Goal: Task Accomplishment & Management: Use online tool/utility

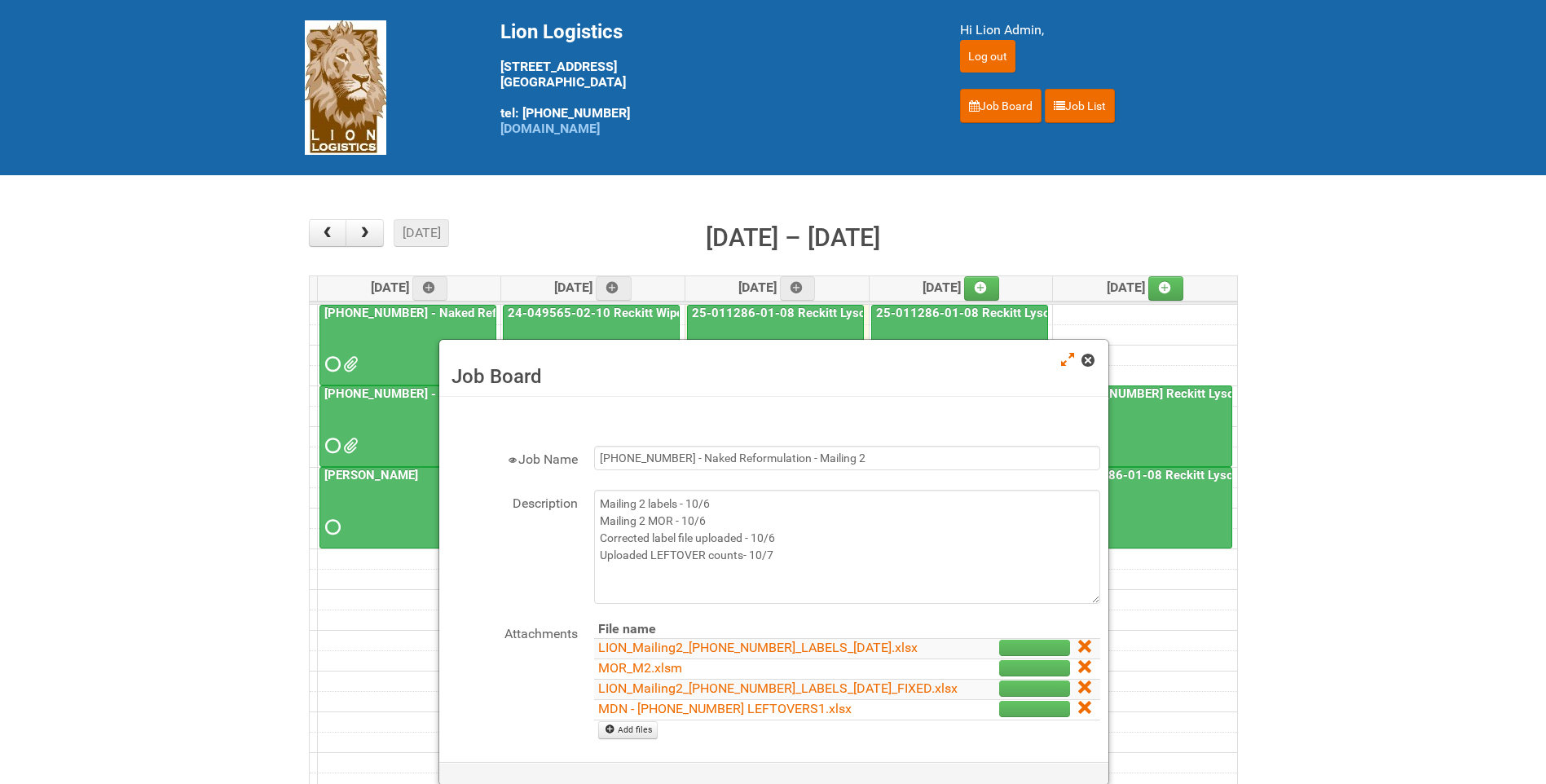
click at [812, 356] on span at bounding box center [1087, 360] width 11 height 11
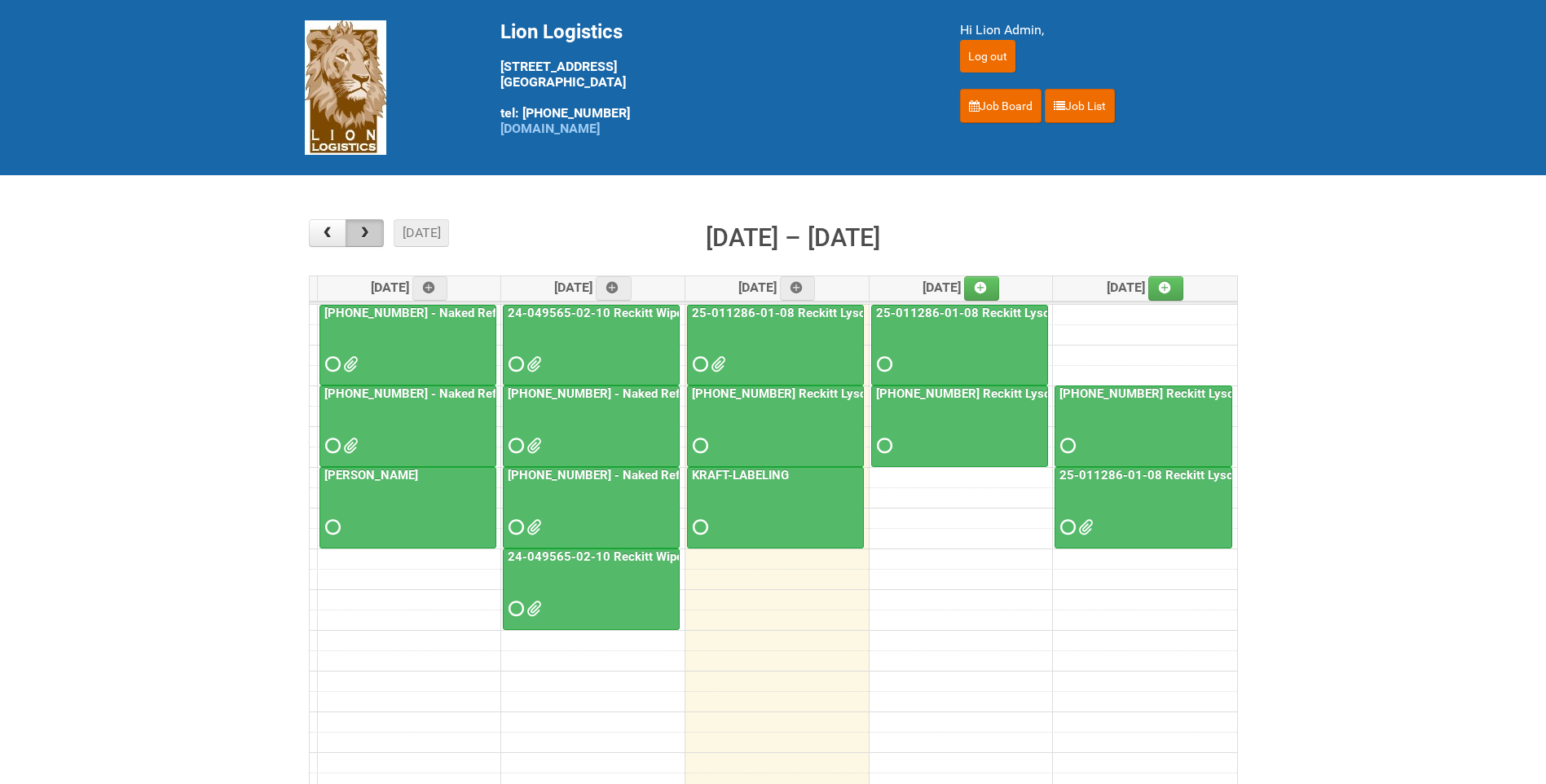
click at [371, 232] on span "button" at bounding box center [364, 233] width 16 height 13
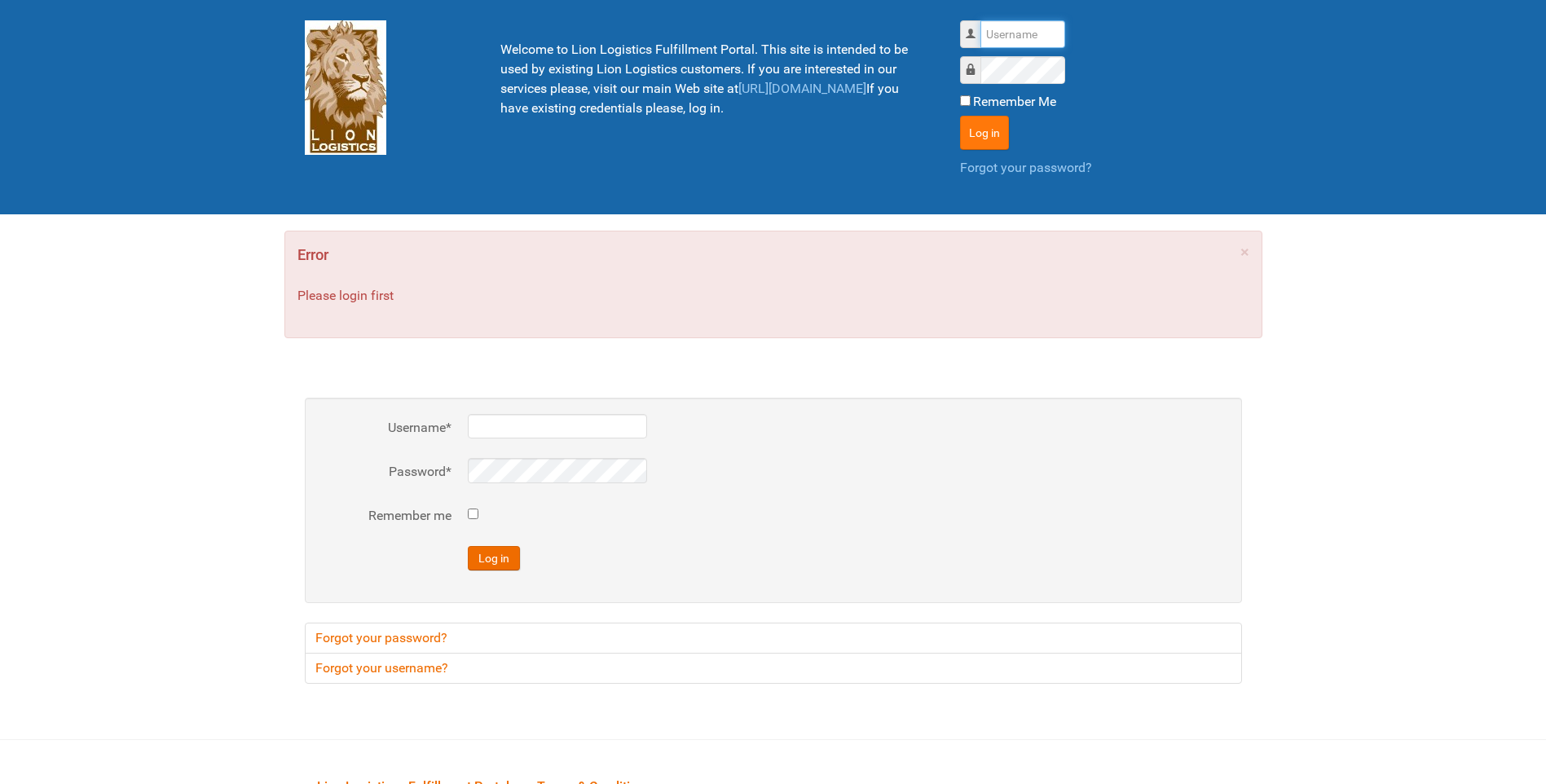
type input "lion"
click at [995, 134] on button "Log in" at bounding box center [984, 132] width 49 height 34
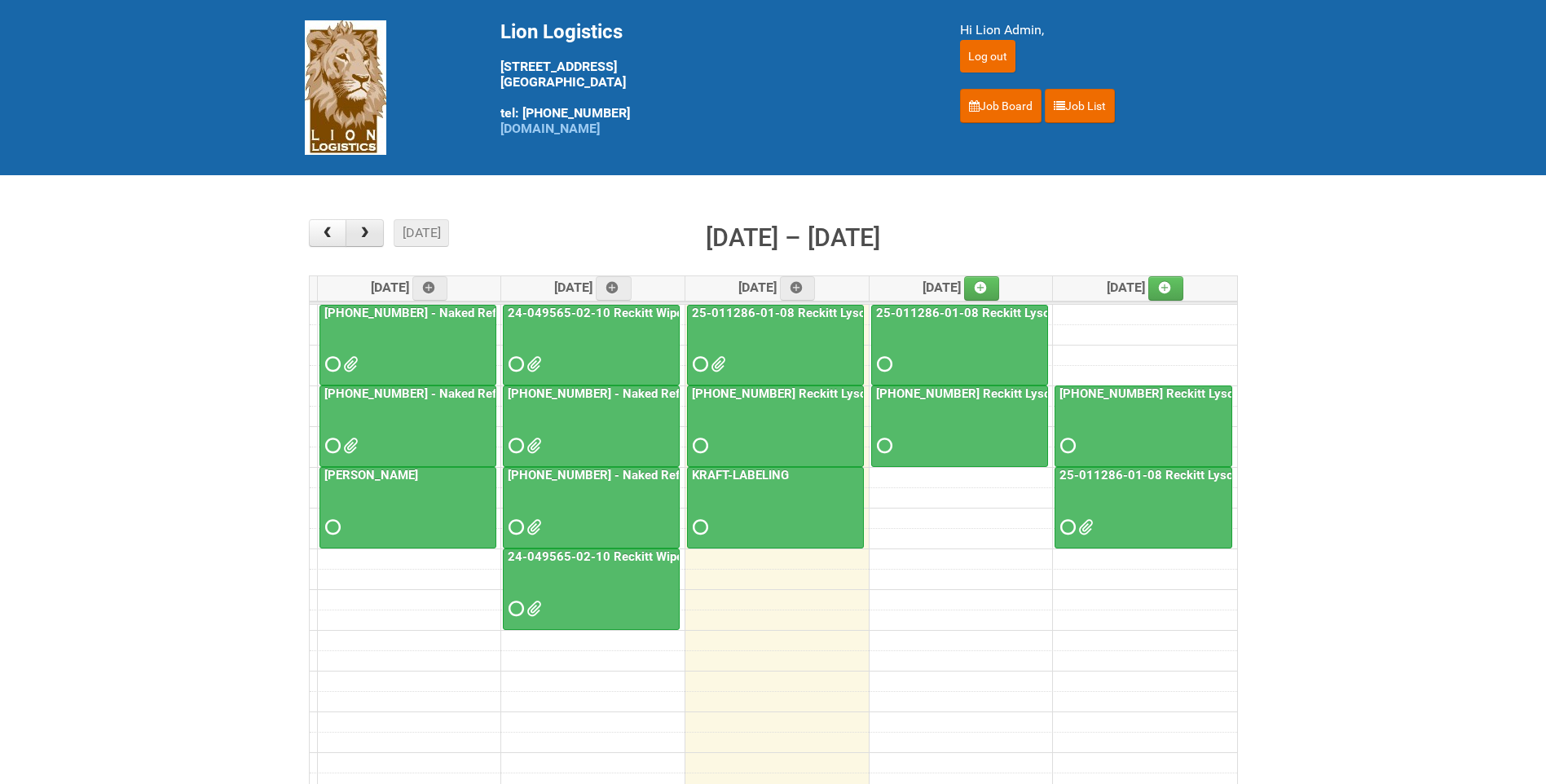
click at [356, 233] on button "button" at bounding box center [364, 233] width 38 height 28
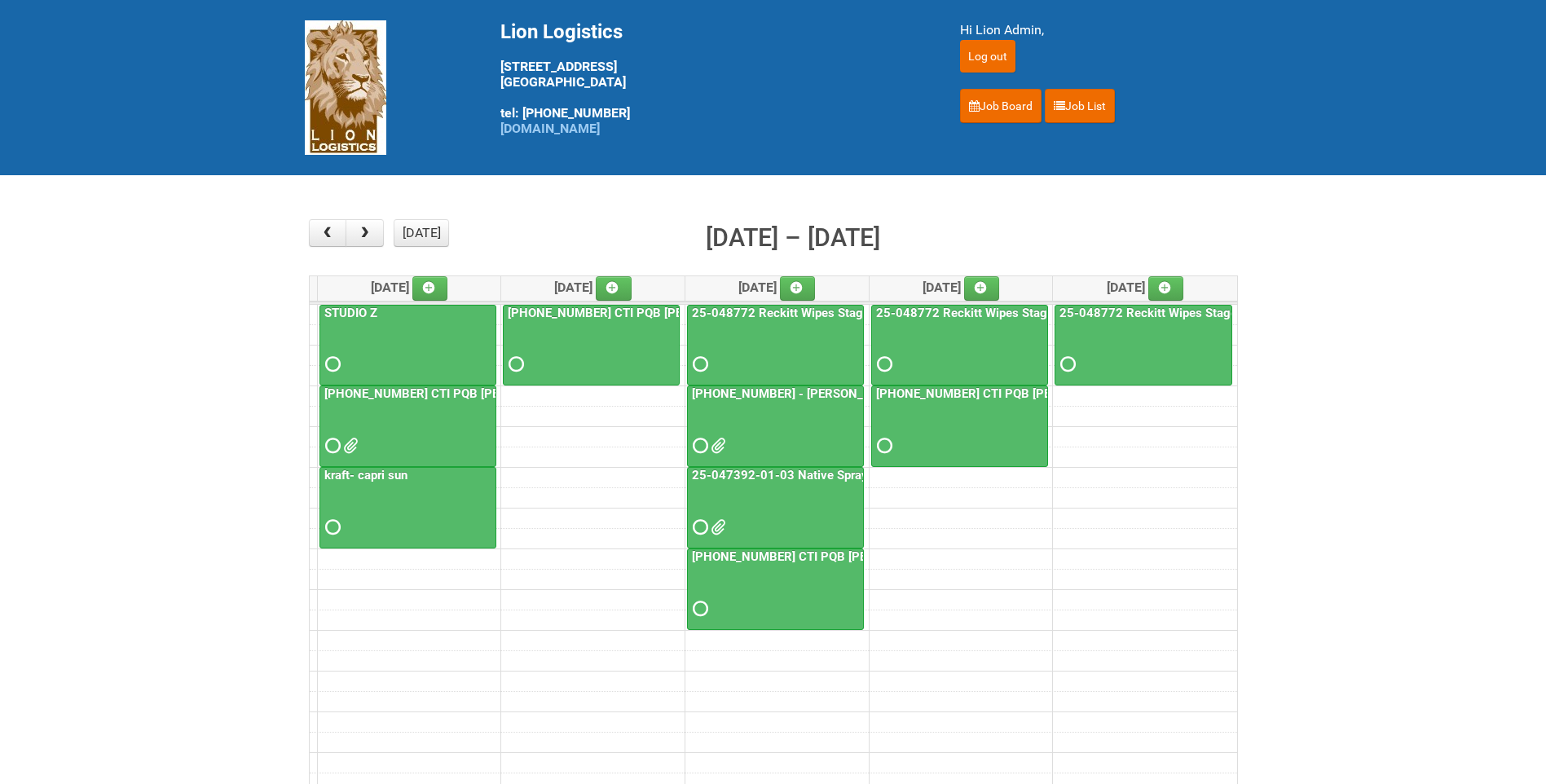
click at [424, 399] on link "25-045890-01 CTI PQB Hellmann's Real US - blinding day" at bounding box center [512, 393] width 380 height 15
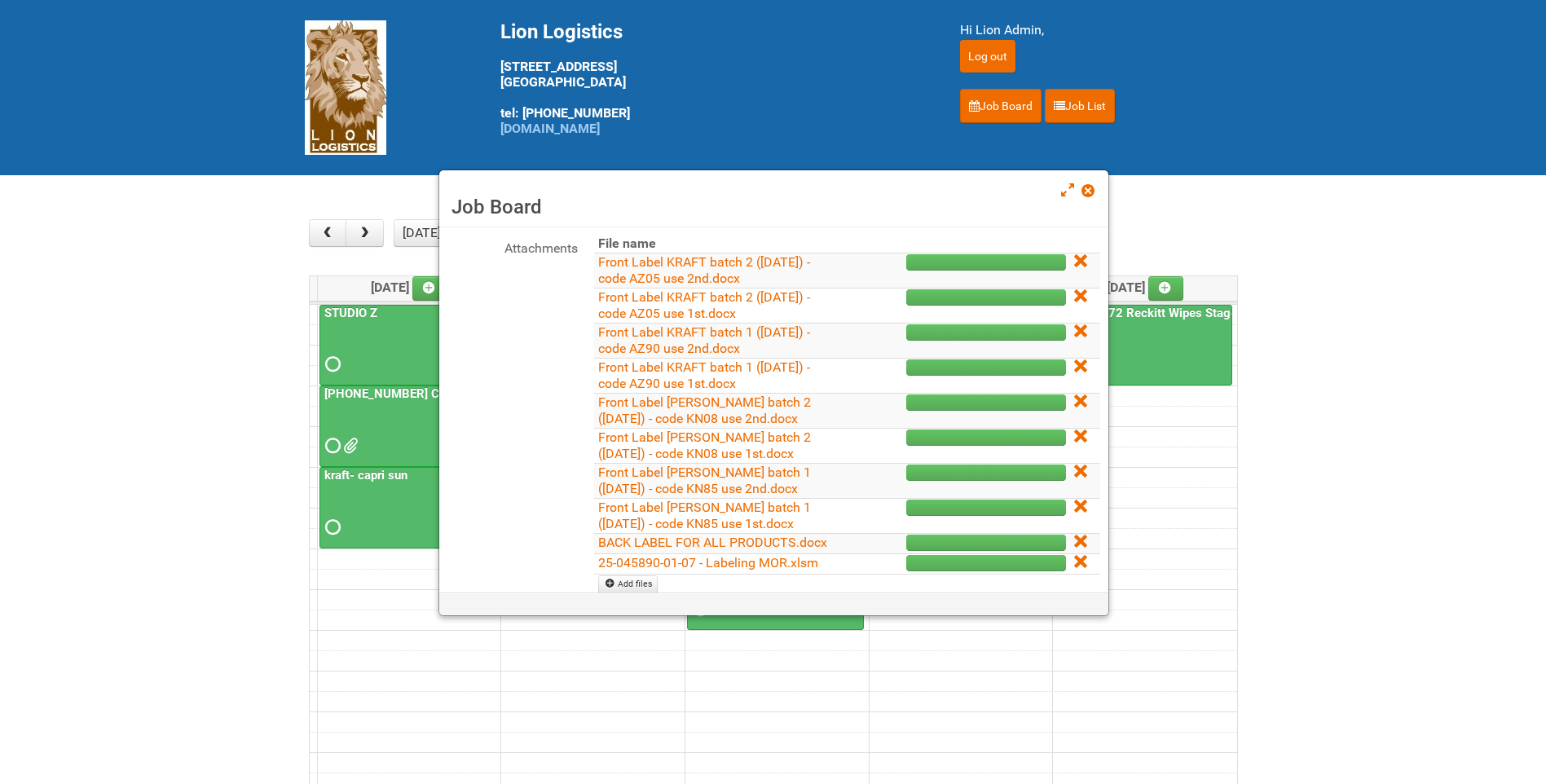
scroll to position [245, 0]
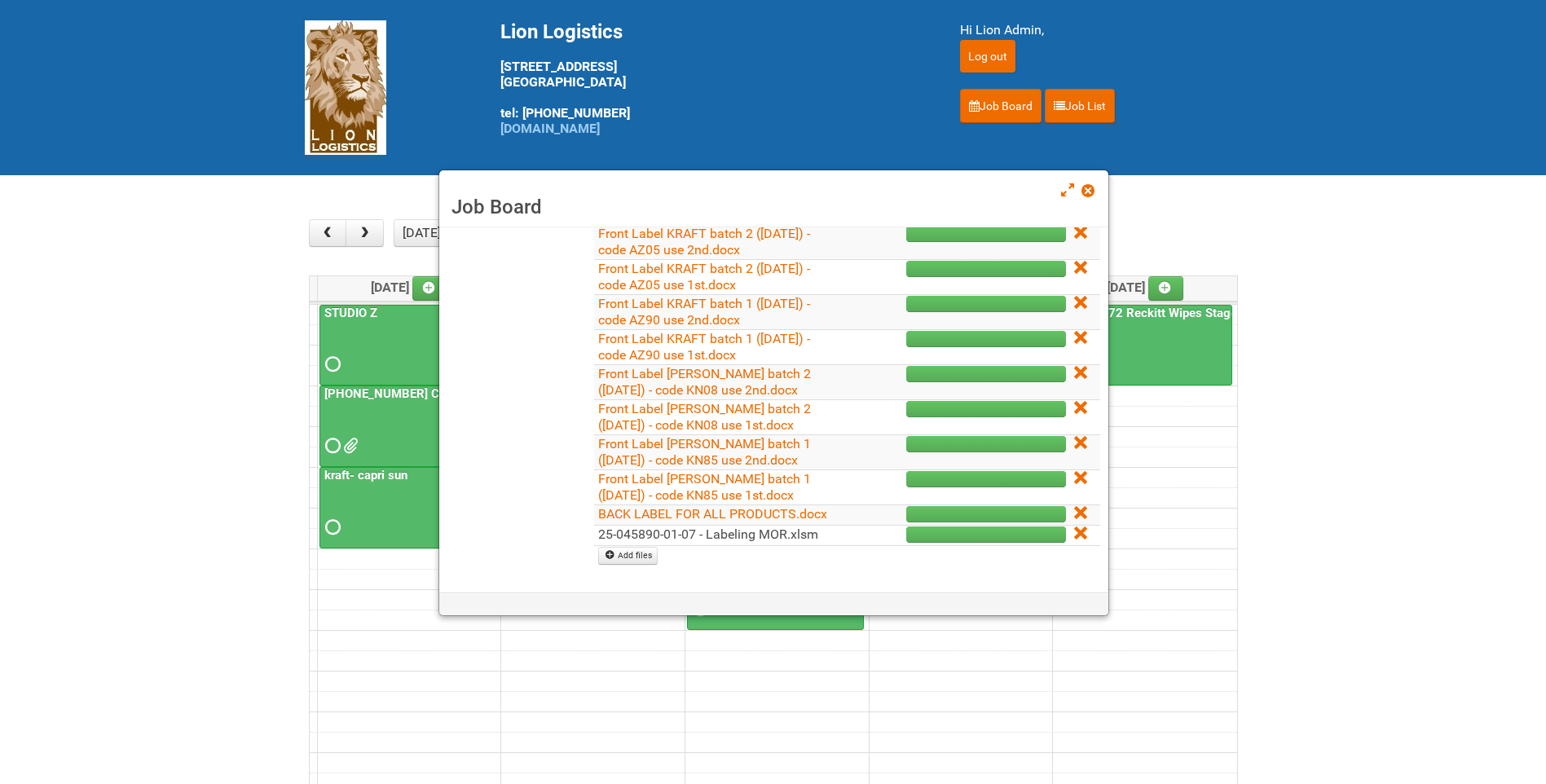
click at [791, 539] on link "25-045890-01-07 - Labeling MOR.xlsm" at bounding box center [708, 534] width 220 height 16
click at [1096, 184] on div "Job Board" at bounding box center [774, 199] width 669 height 57
click at [1091, 191] on span at bounding box center [1087, 190] width 11 height 11
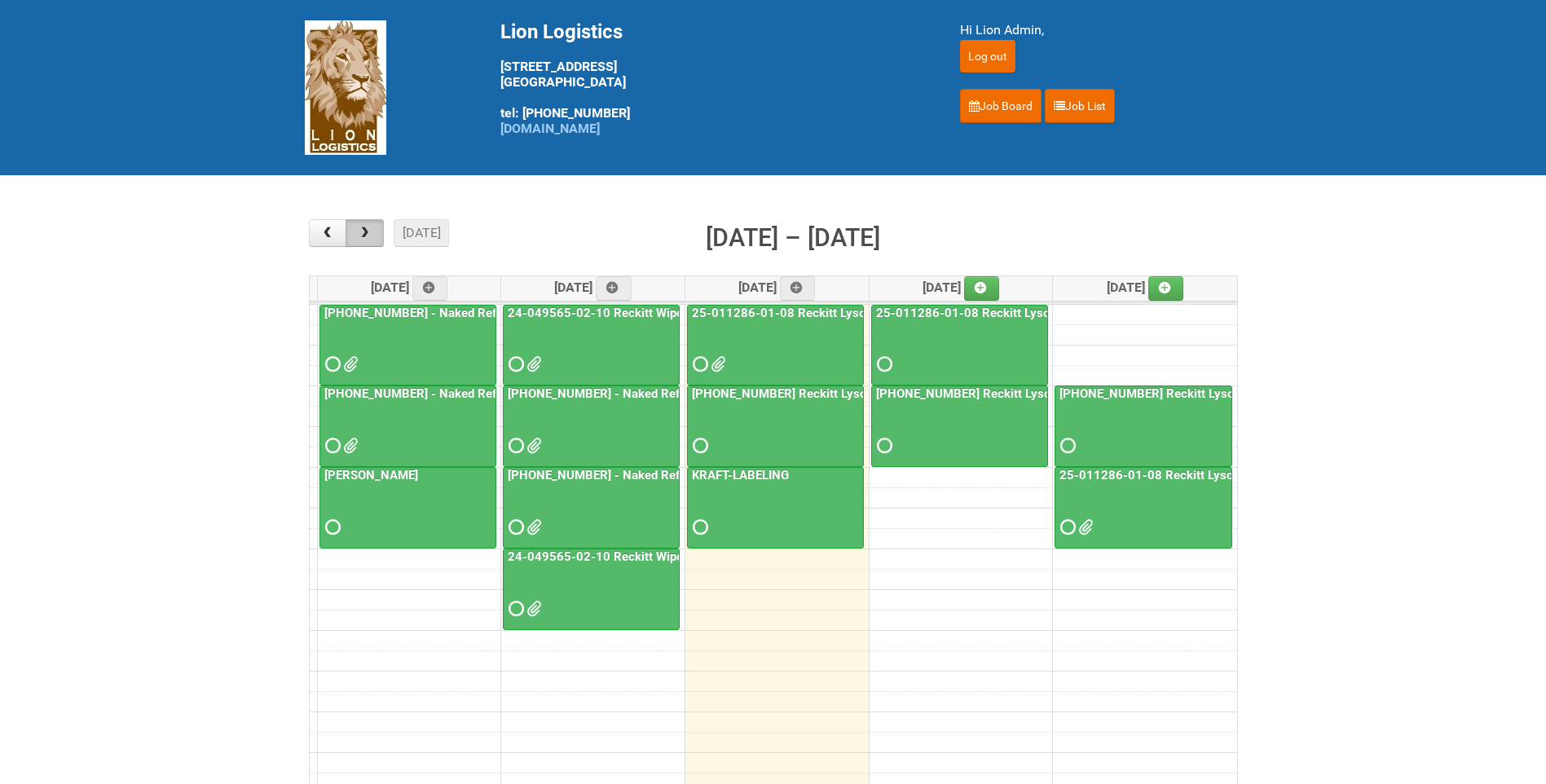
click at [371, 234] on span "button" at bounding box center [364, 233] width 16 height 13
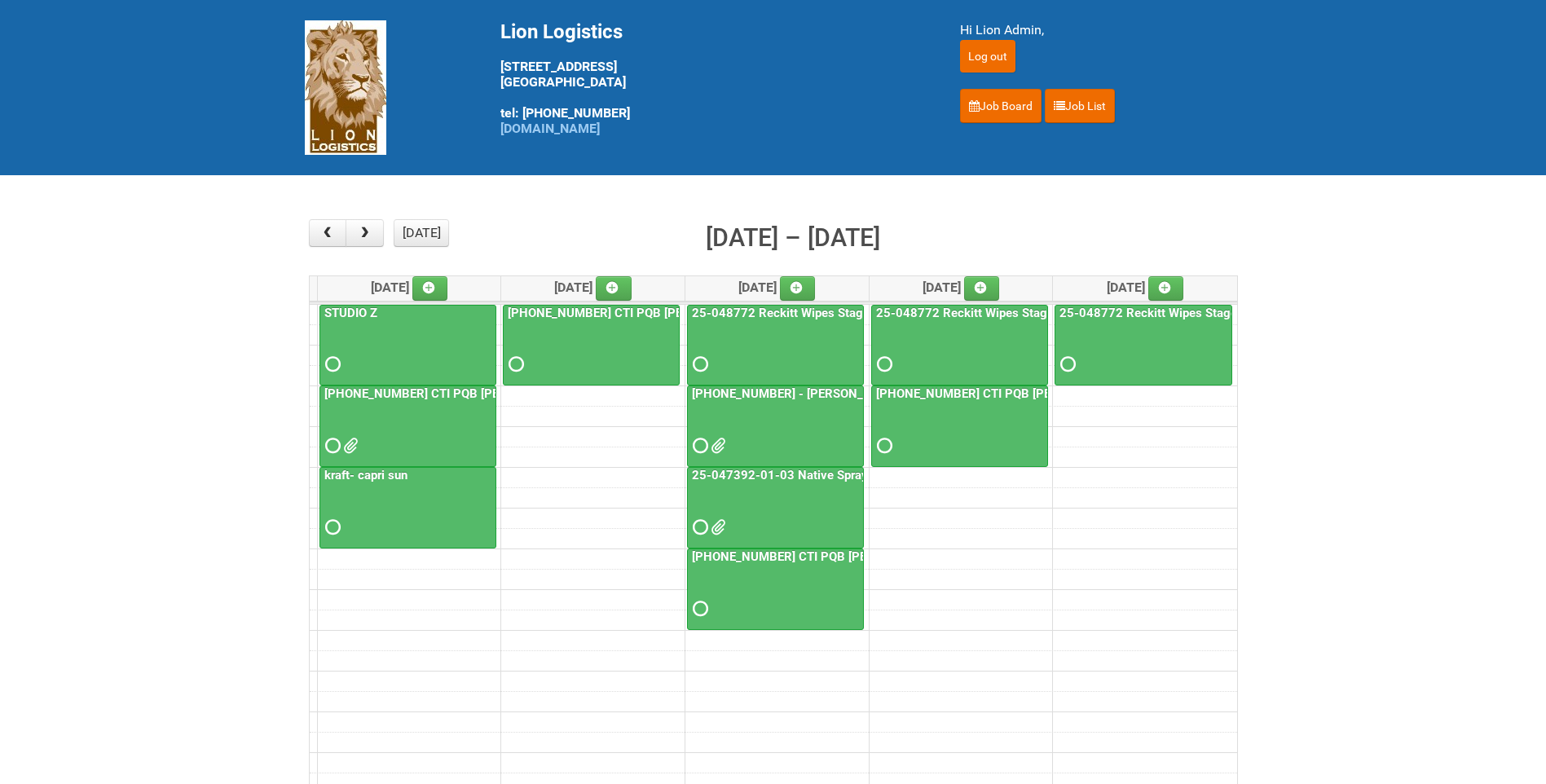
click at [356, 436] on div at bounding box center [408, 431] width 174 height 53
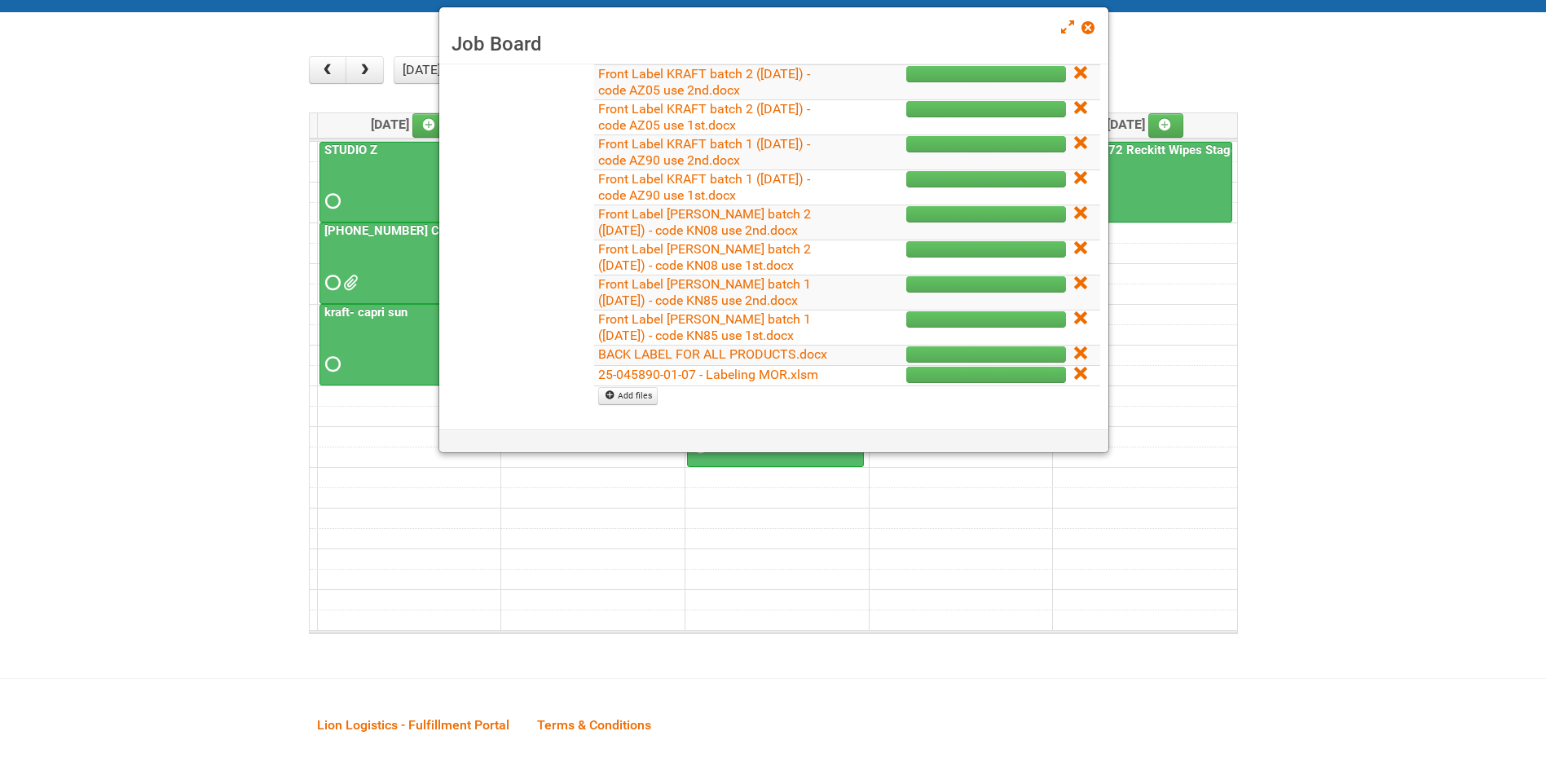
scroll to position [245, 0]
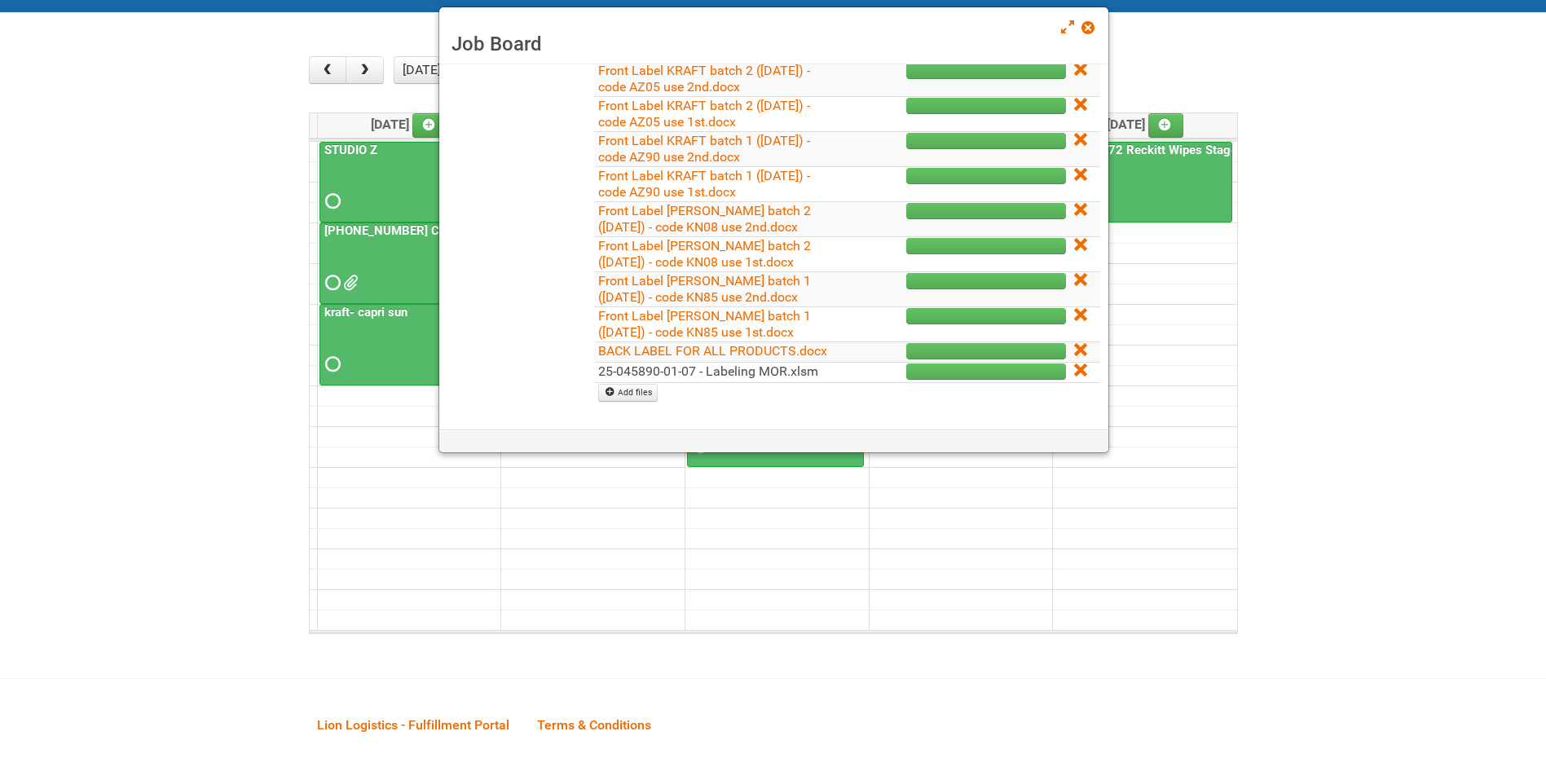
click at [779, 374] on link "25-045890-01-07 - Labeling MOR.xlsm" at bounding box center [708, 371] width 220 height 16
click at [737, 349] on link "BACK LABEL FOR ALL PRODUCTS.docx" at bounding box center [713, 350] width 229 height 16
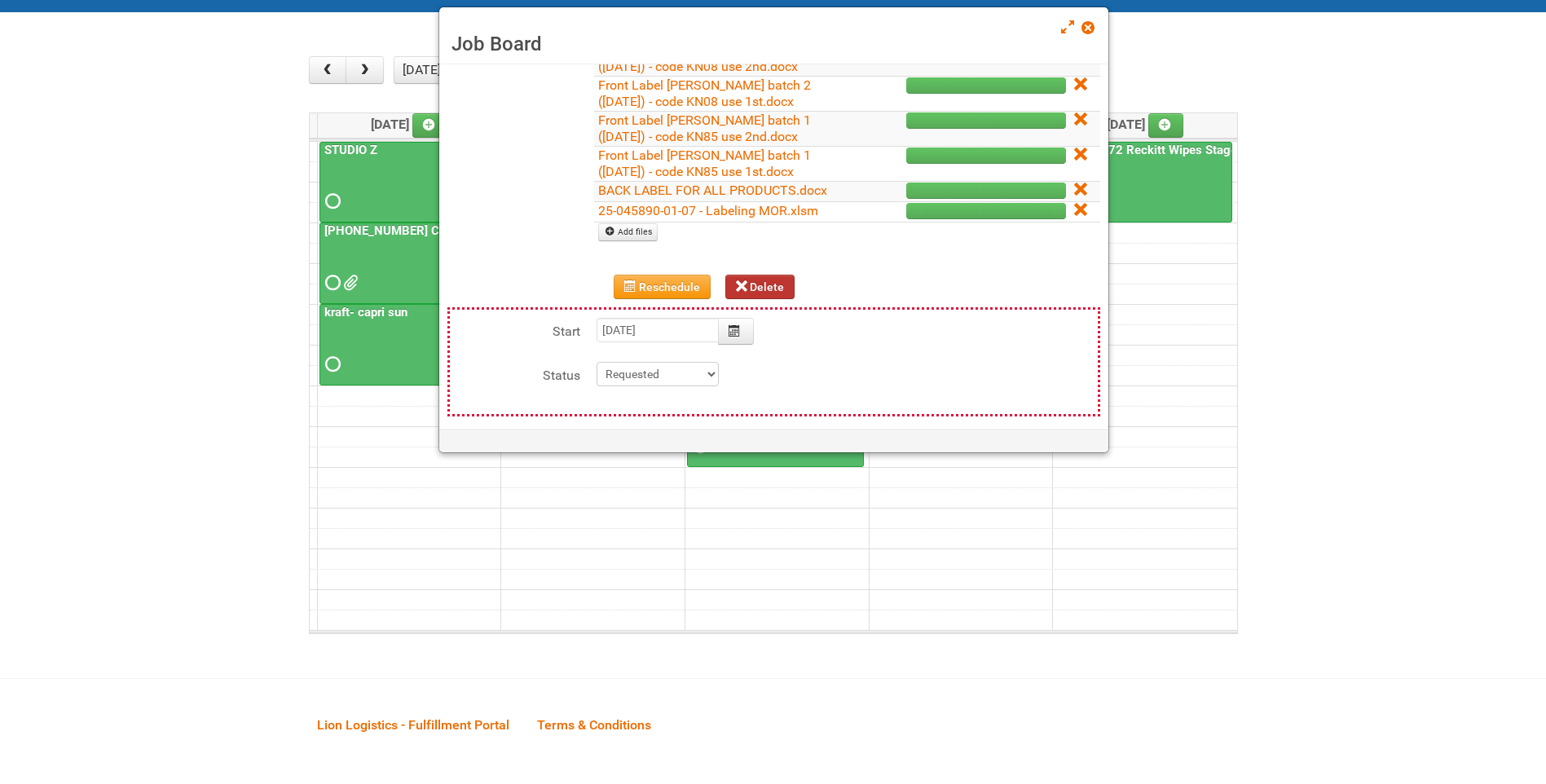
scroll to position [407, 0]
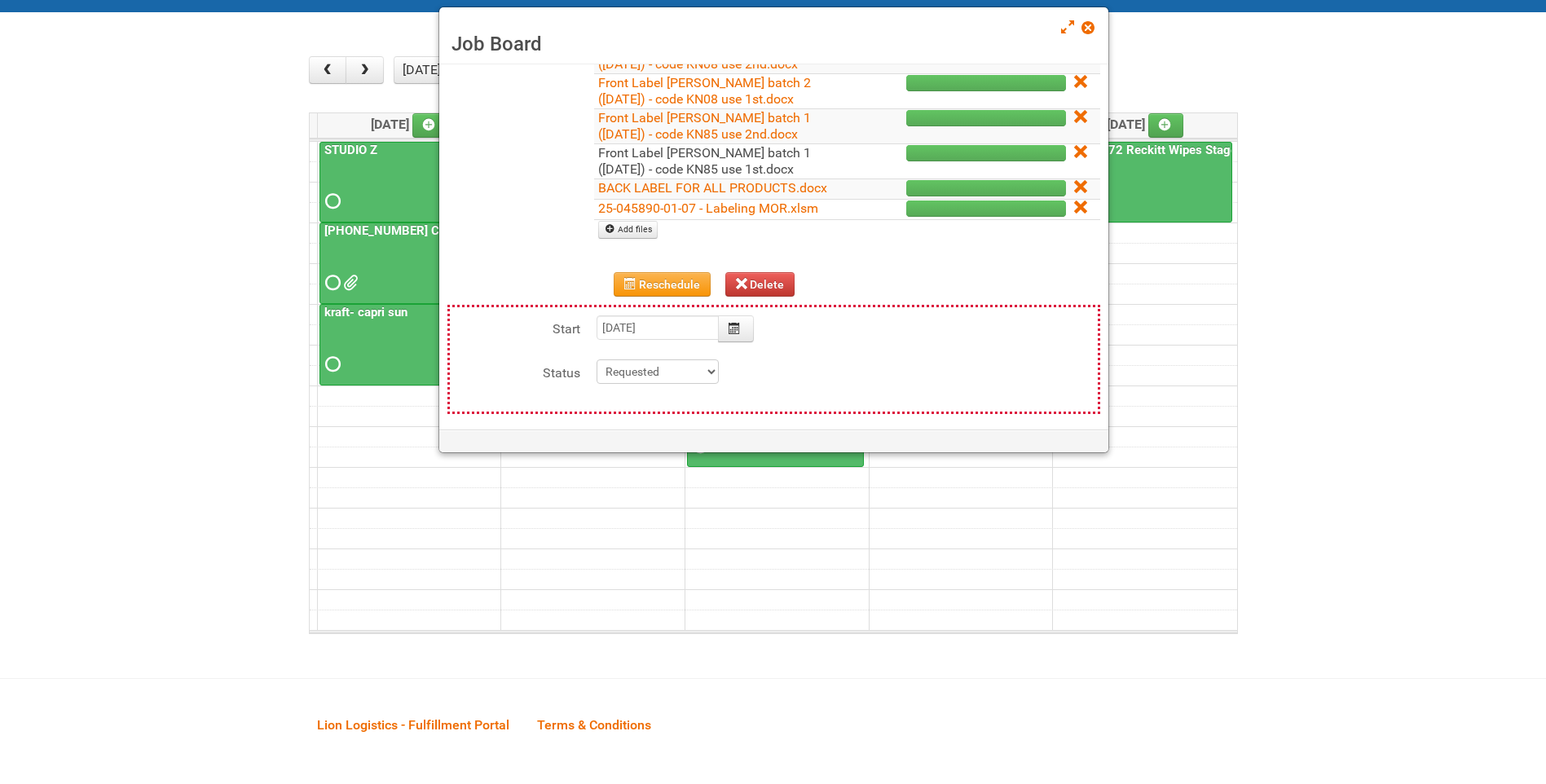
click at [743, 155] on link "Front Label Hellmann's batch 1 (05.04.26) - code KN85 use 1st.docx" at bounding box center [705, 161] width 212 height 31
